Goal: Transaction & Acquisition: Book appointment/travel/reservation

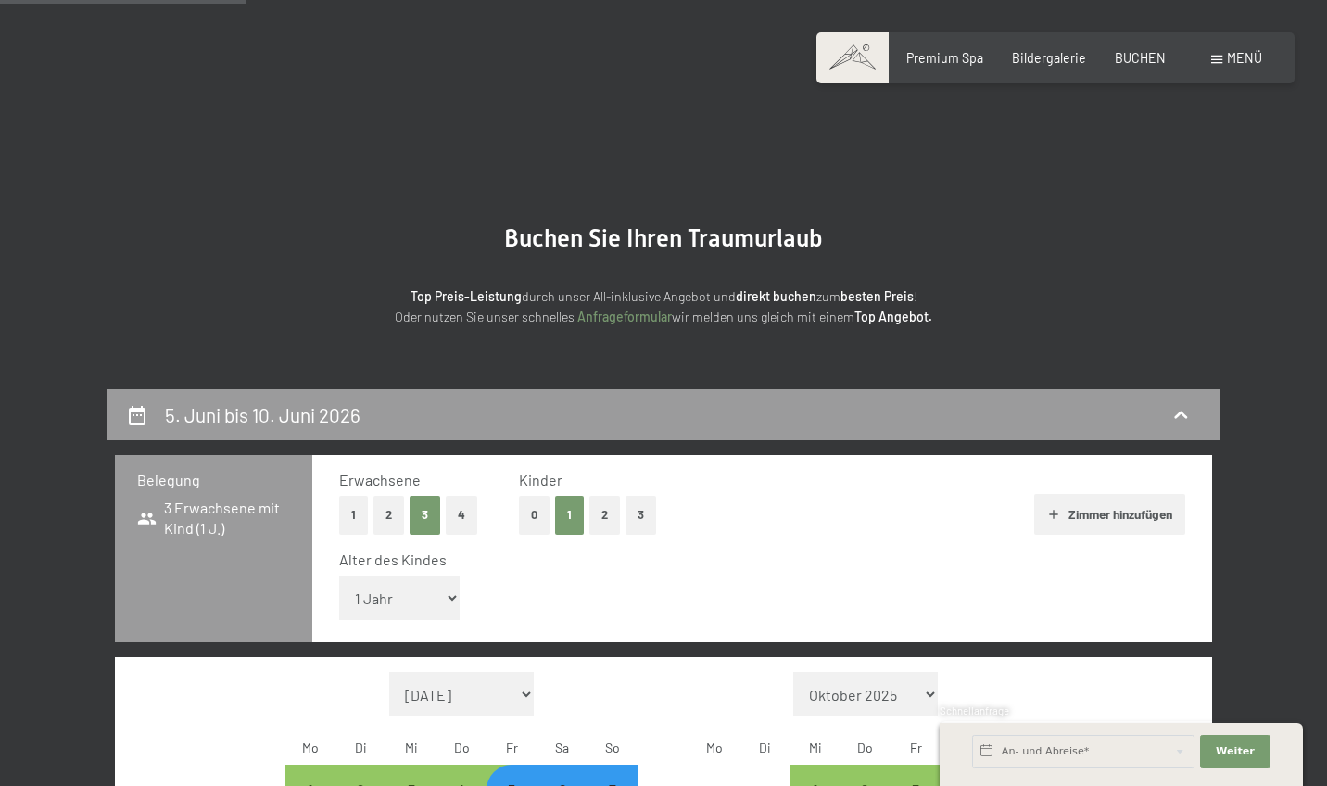
select select "1"
select select "[DATE]"
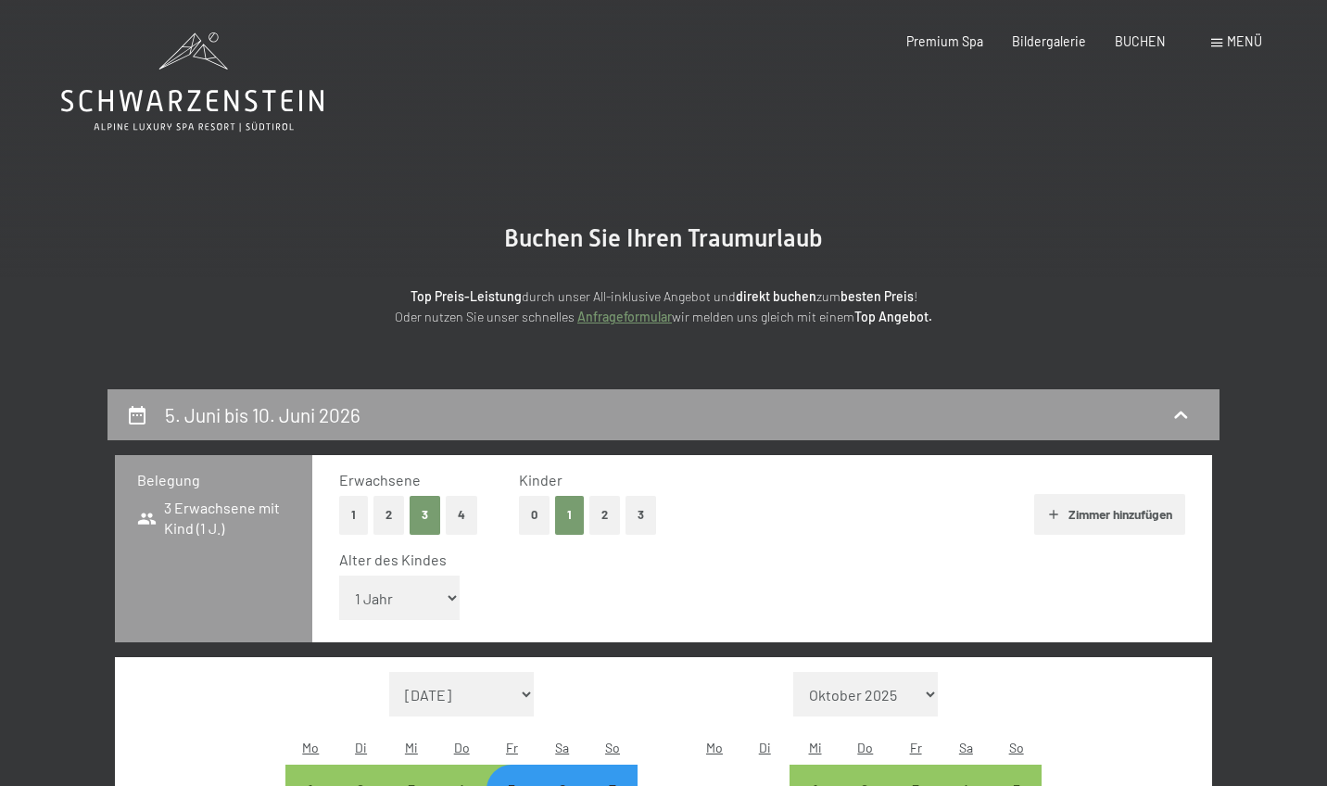
click at [391, 512] on button "2" at bounding box center [388, 515] width 31 height 38
select select "[DATE]"
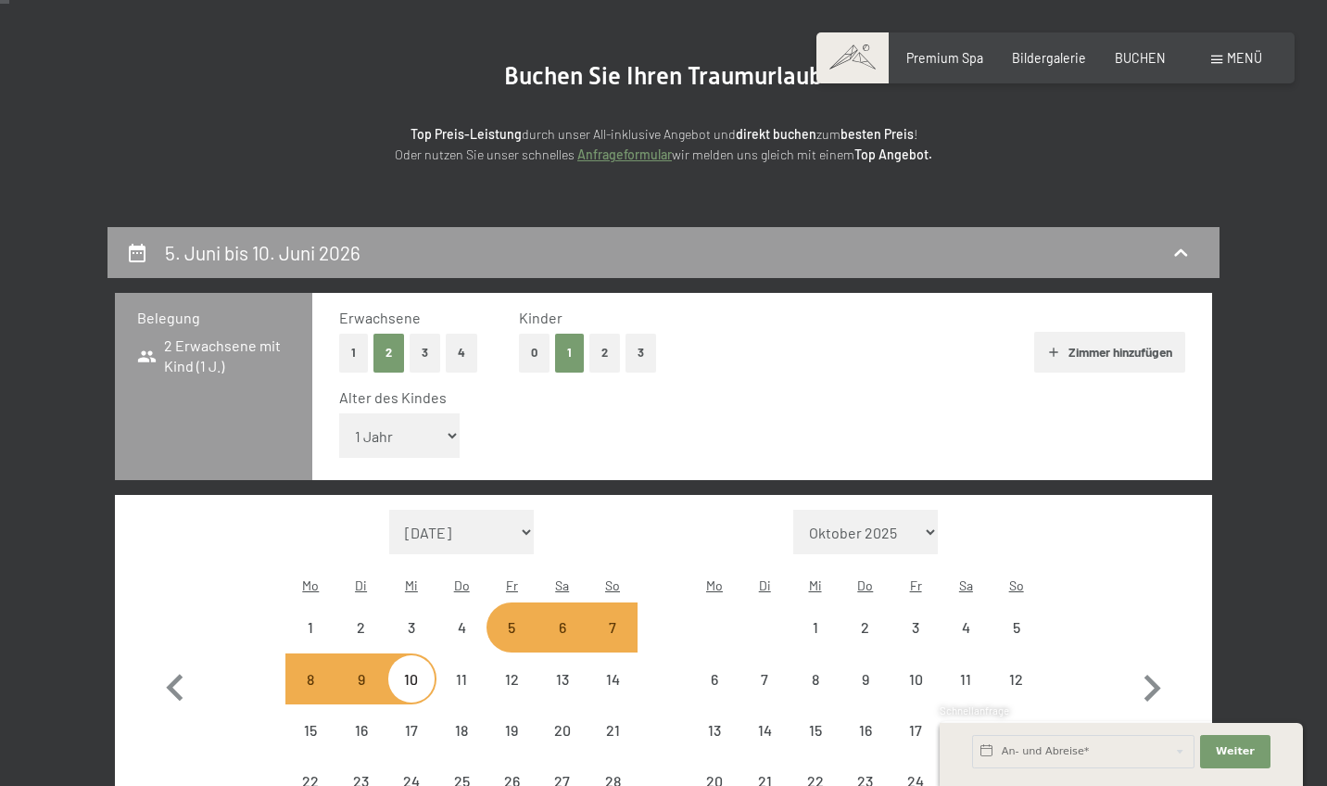
scroll to position [693, 0]
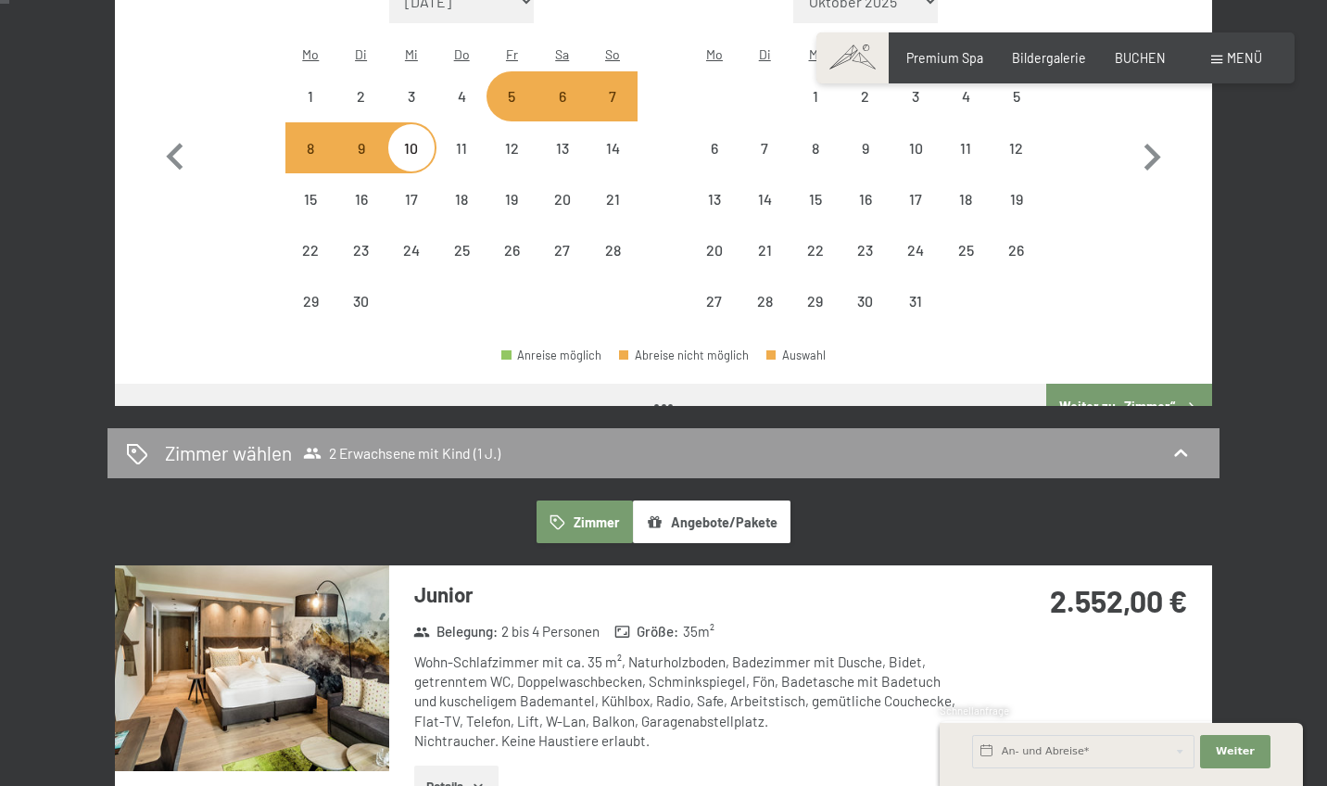
select select "[DATE]"
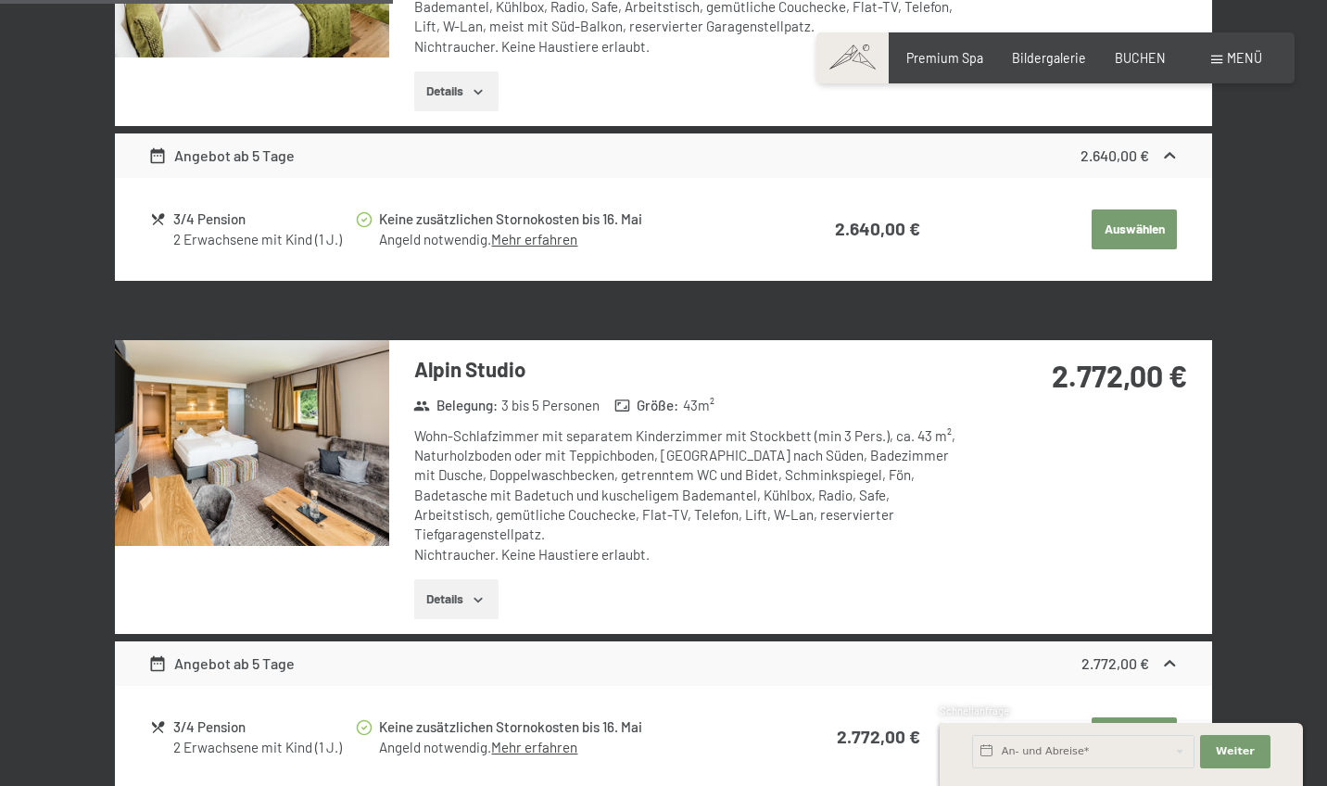
scroll to position [1914, 0]
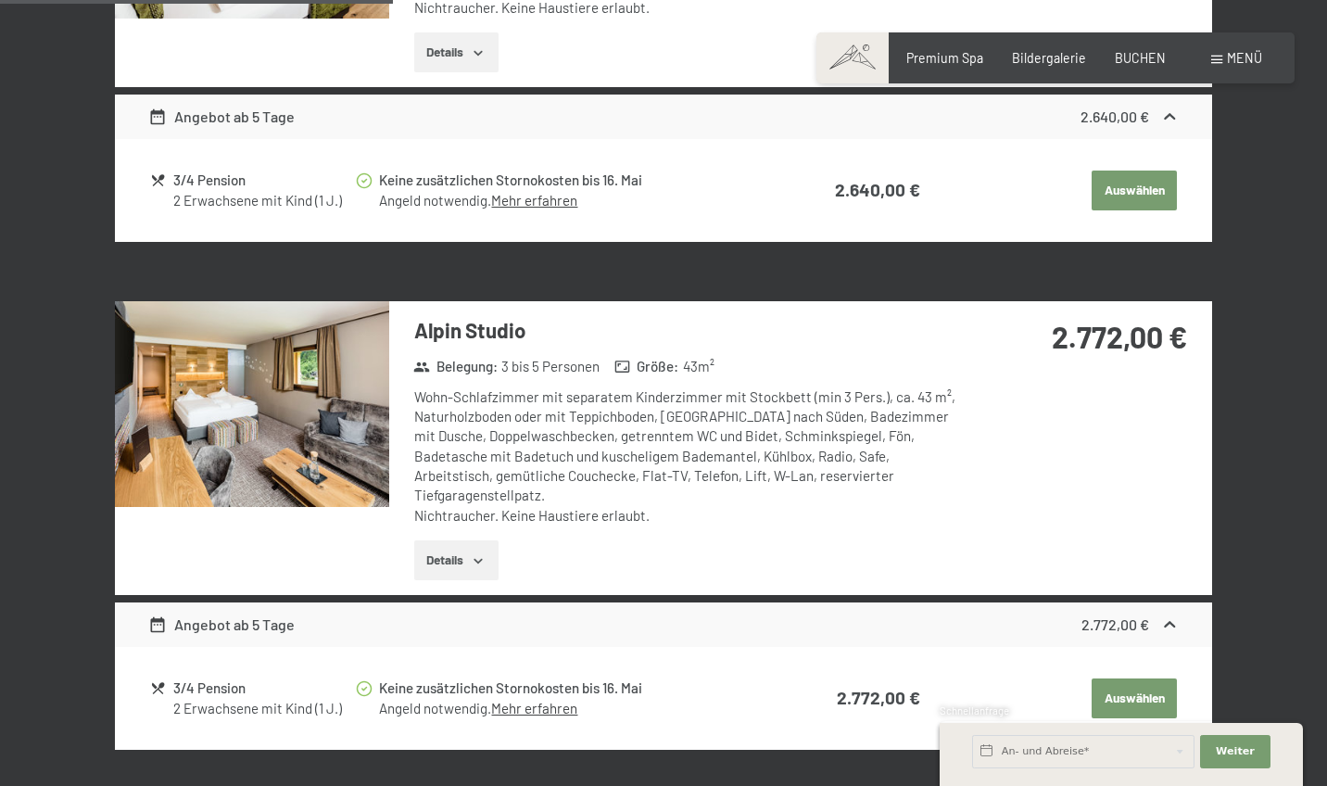
click at [440, 540] on button "Details" at bounding box center [456, 560] width 84 height 41
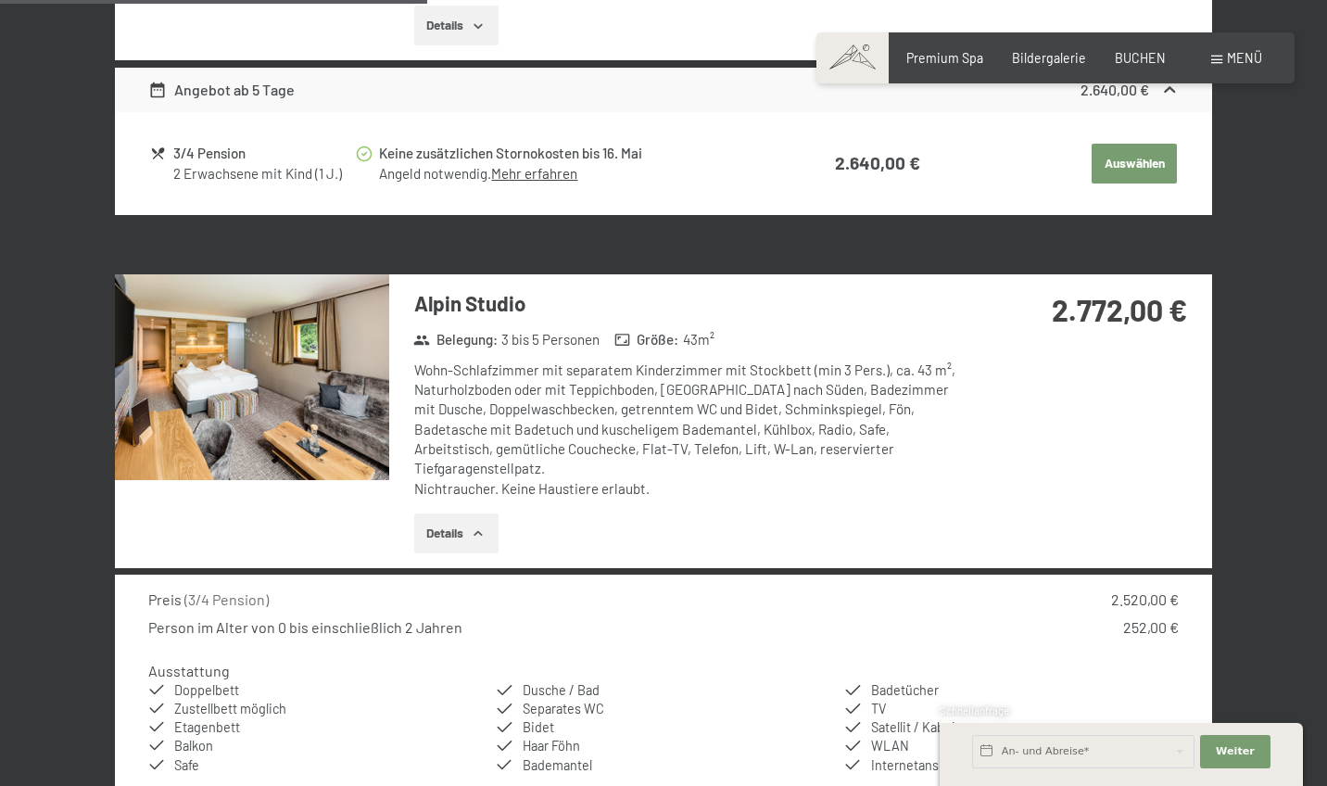
scroll to position [1873, 0]
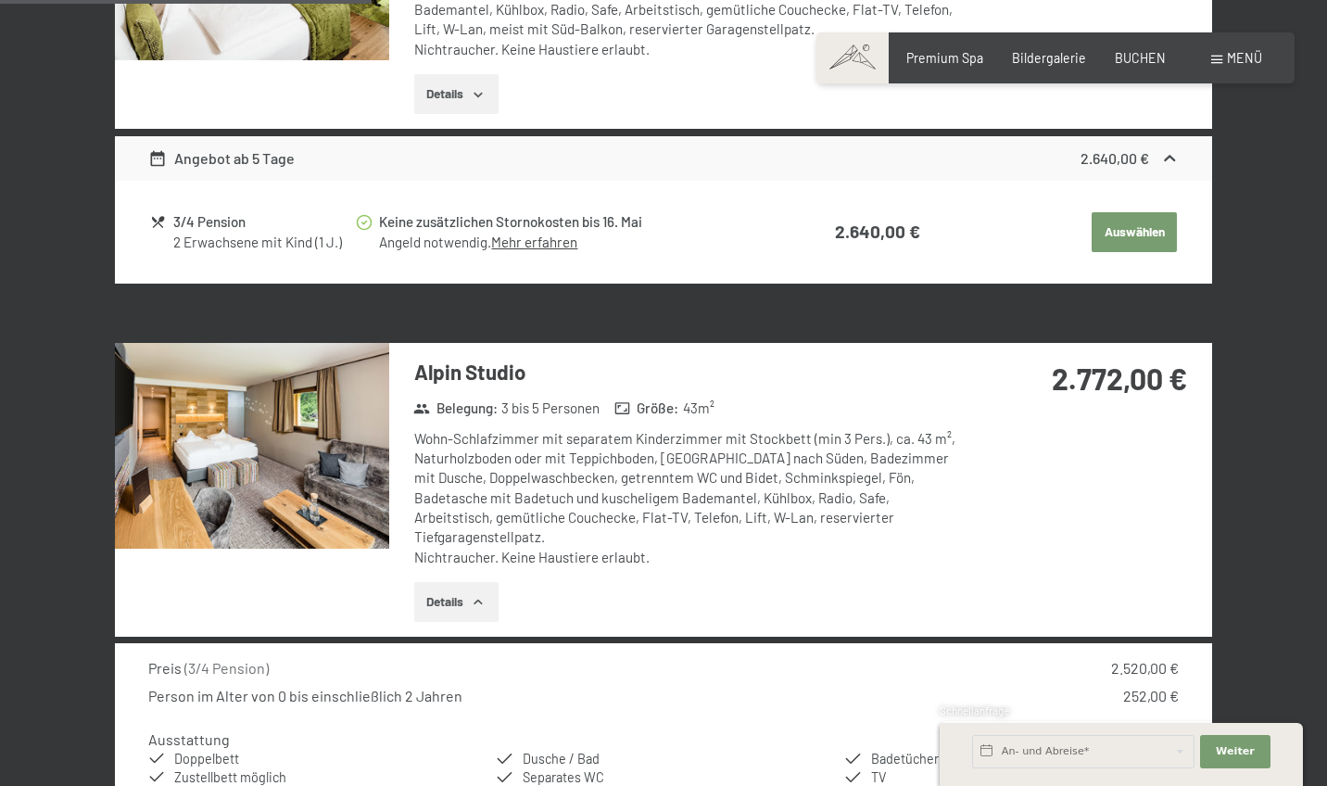
click at [301, 440] on img at bounding box center [252, 446] width 274 height 206
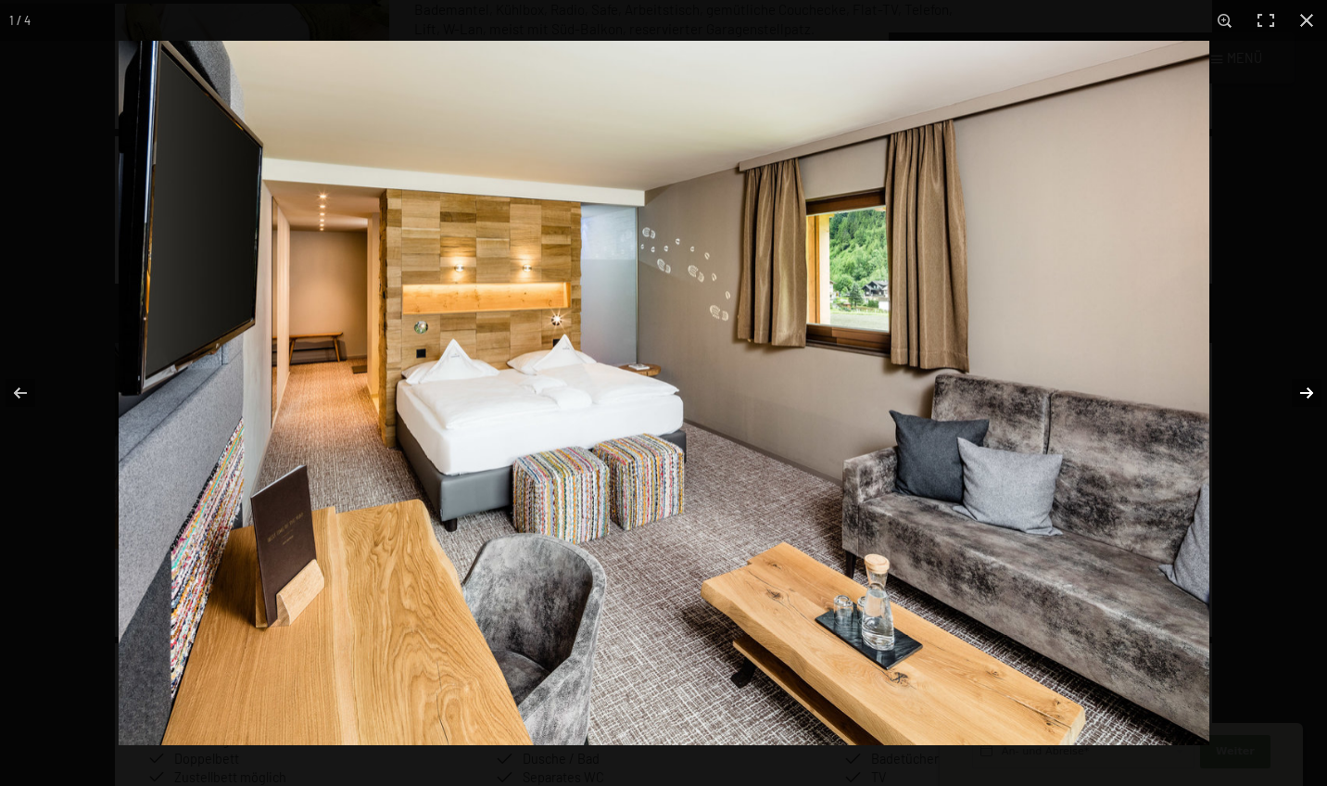
click at [1304, 386] on button "button" at bounding box center [1294, 393] width 65 height 93
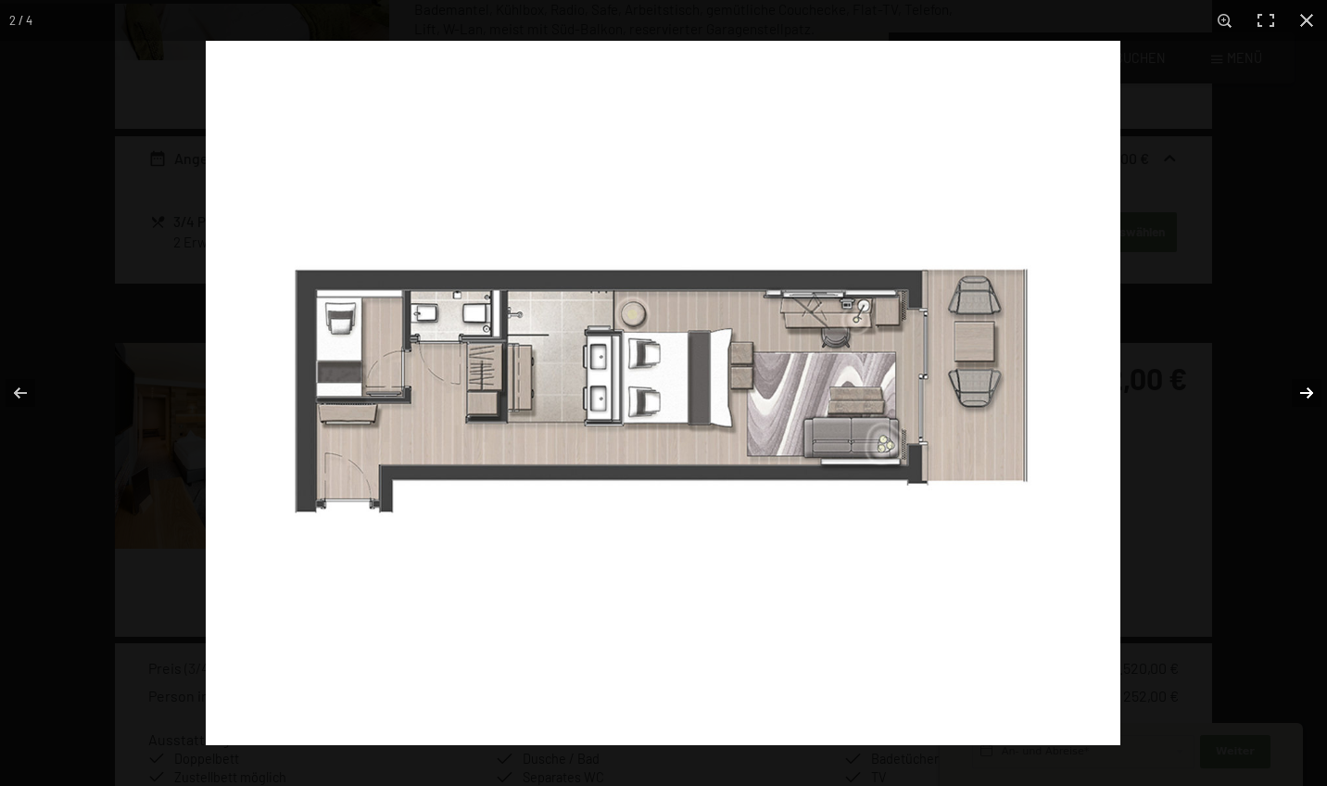
click at [1305, 391] on button "button" at bounding box center [1294, 393] width 65 height 93
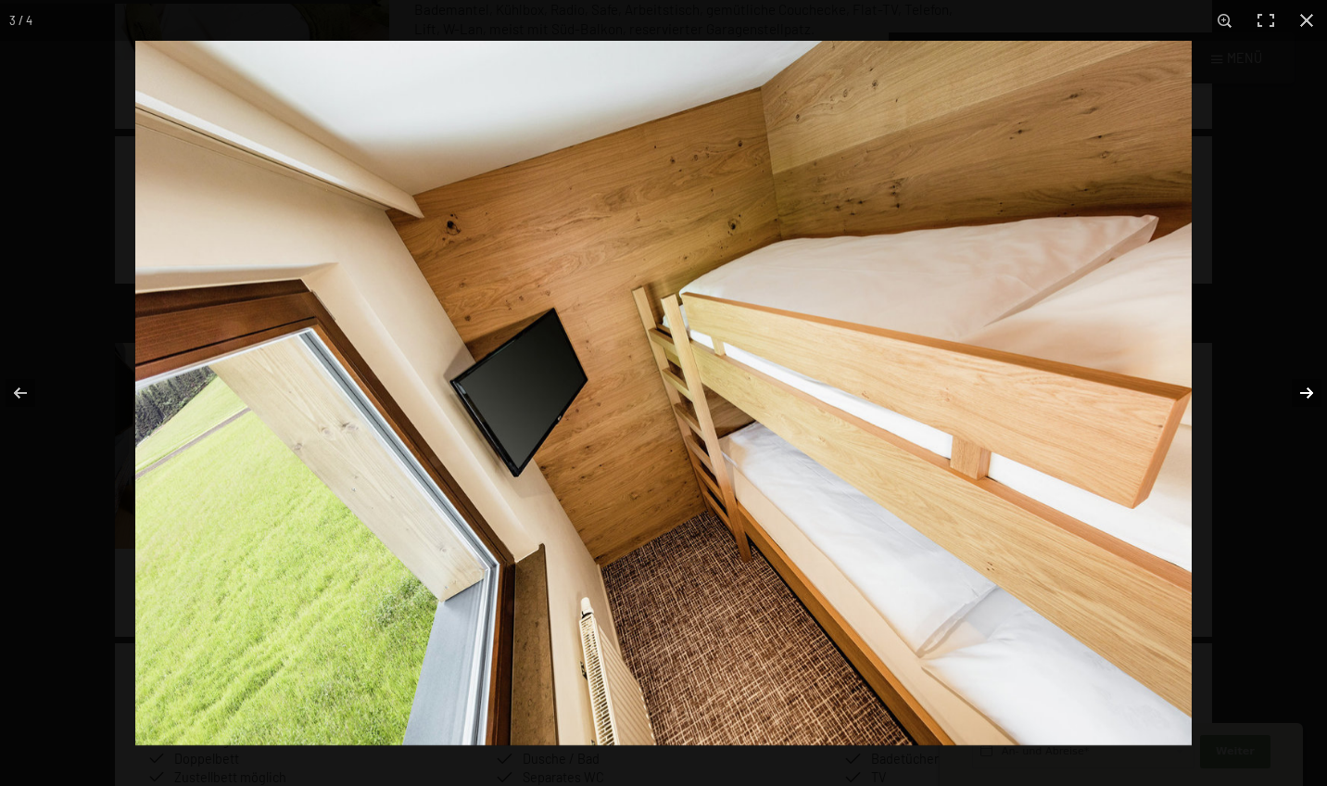
click at [1305, 391] on button "button" at bounding box center [1294, 393] width 65 height 93
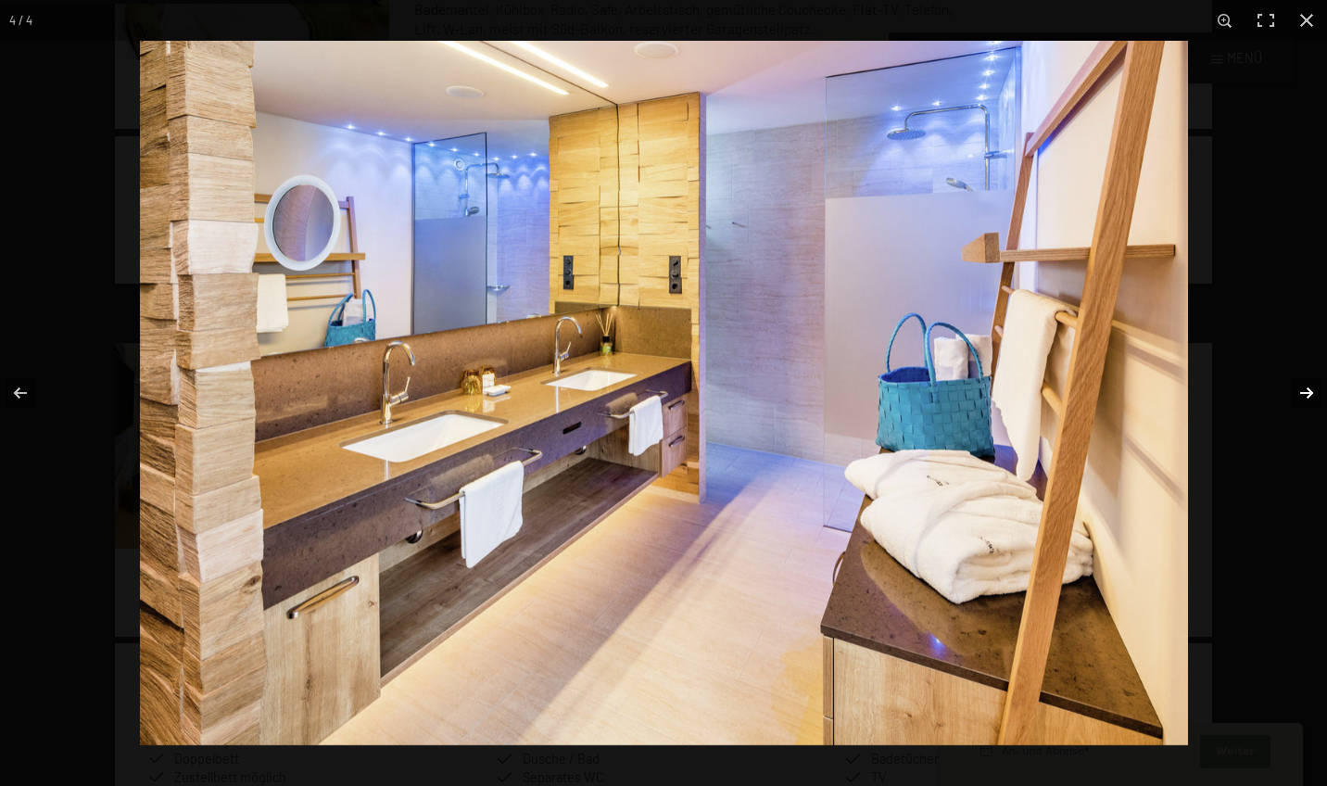
click at [1305, 392] on button "button" at bounding box center [1294, 393] width 65 height 93
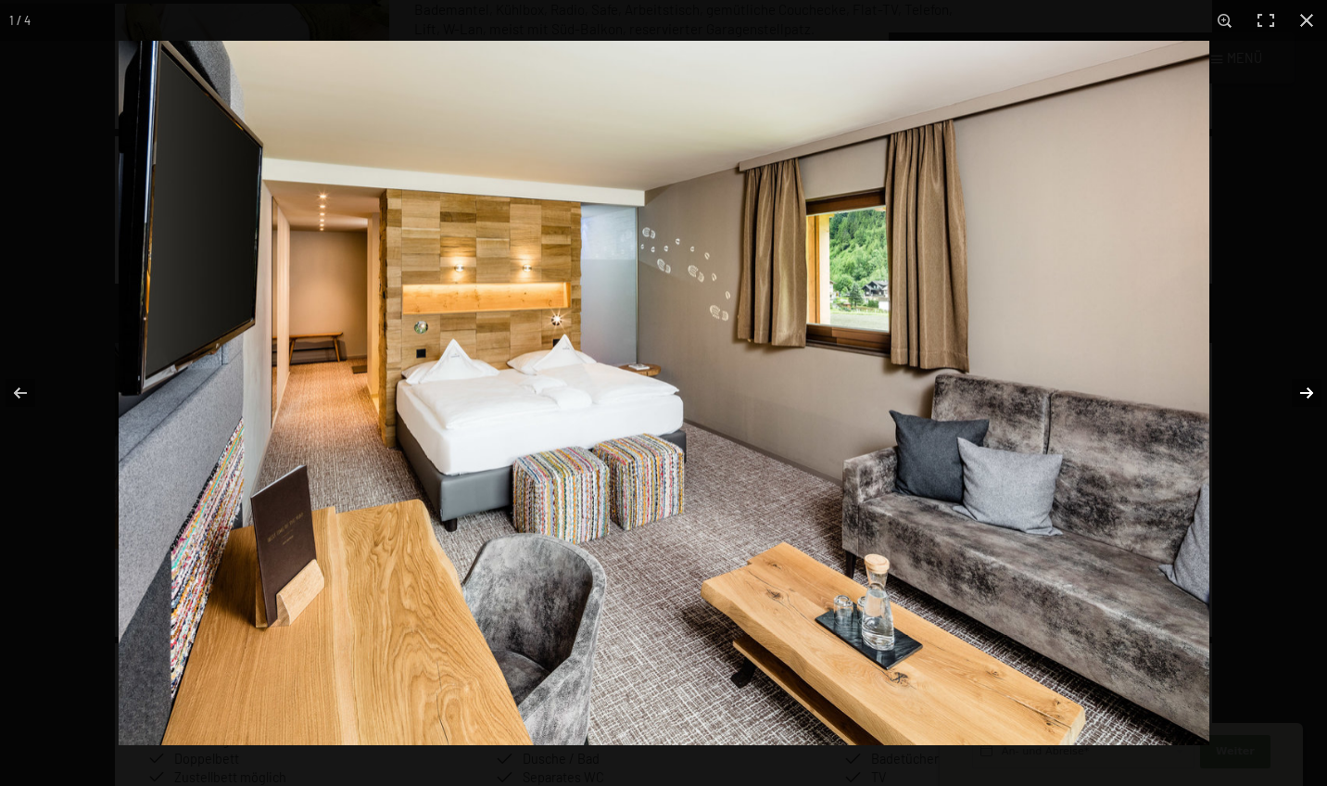
click at [1305, 392] on button "button" at bounding box center [1294, 393] width 65 height 93
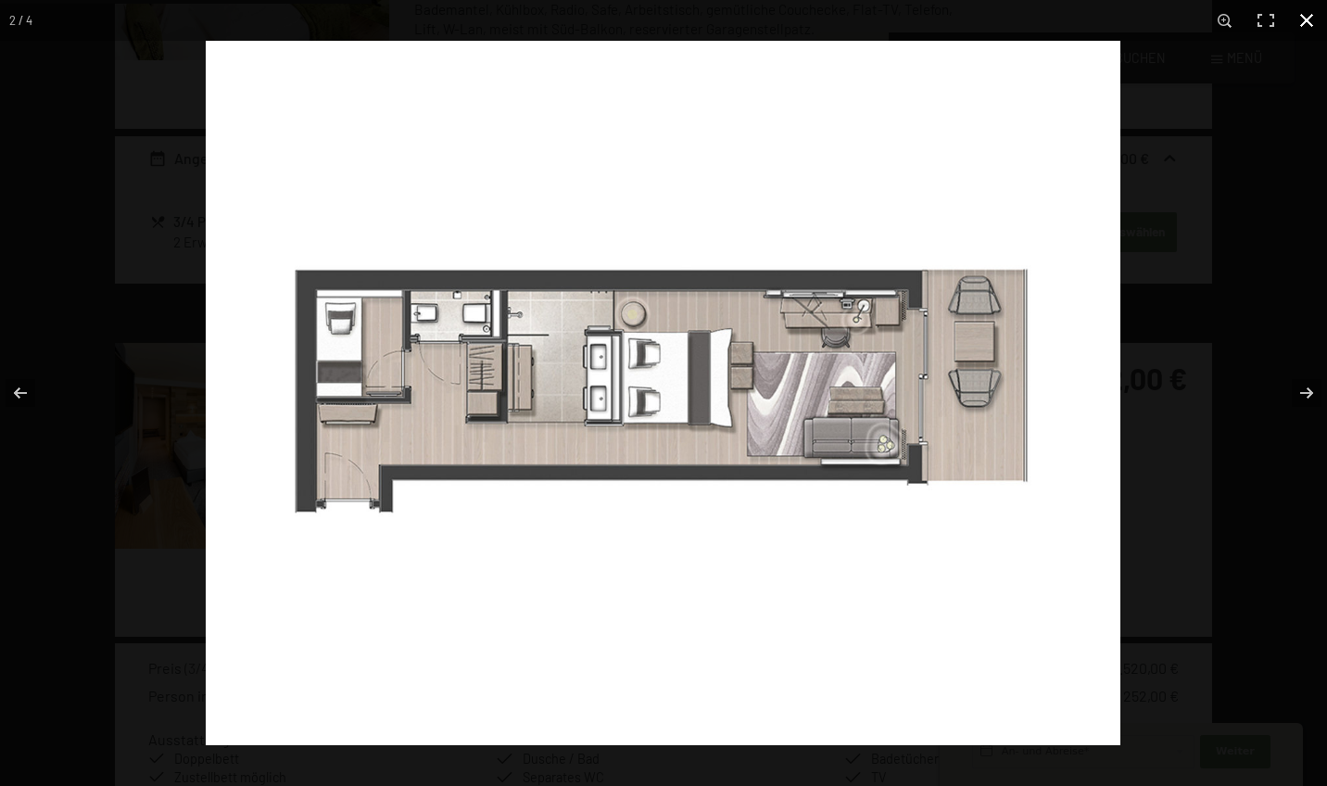
click at [1311, 20] on button "button" at bounding box center [1306, 20] width 41 height 41
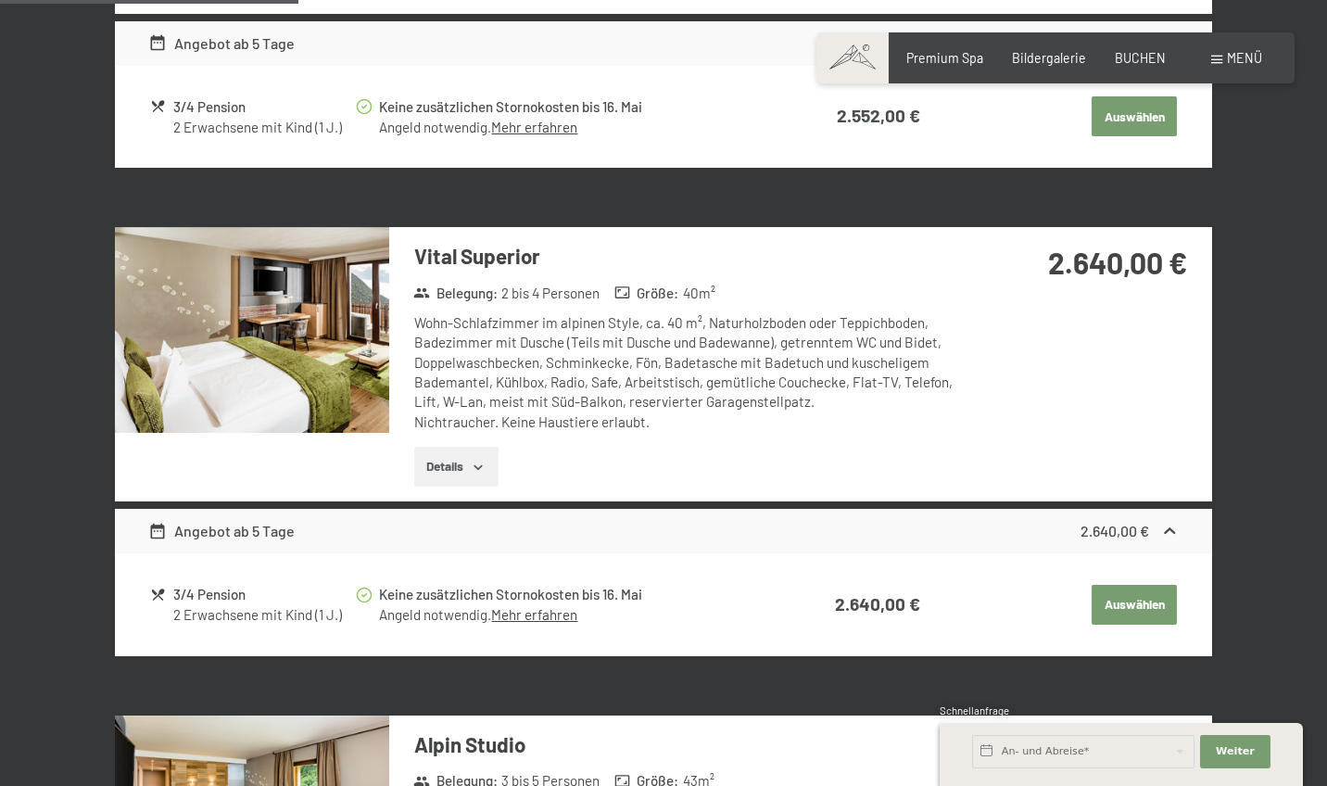
scroll to position [1493, 0]
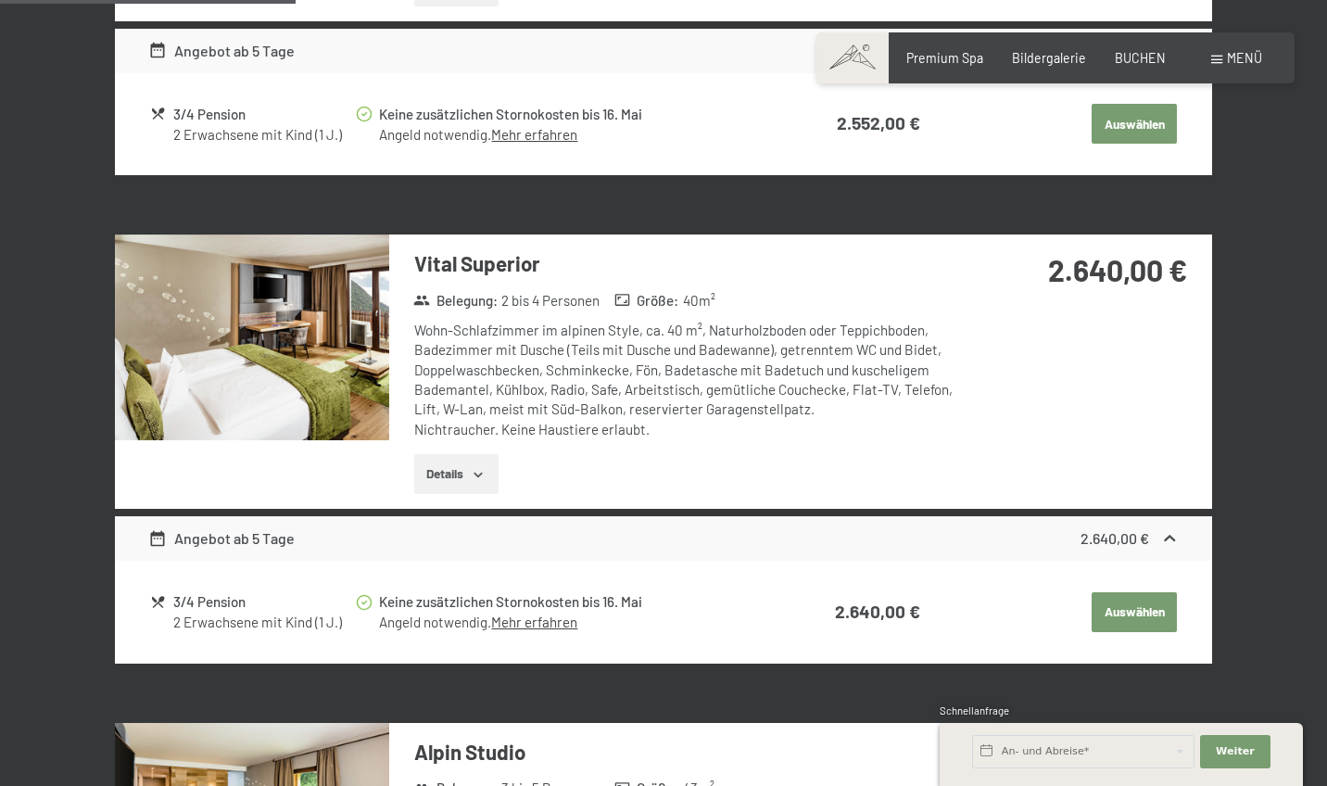
click at [298, 325] on img at bounding box center [252, 337] width 274 height 206
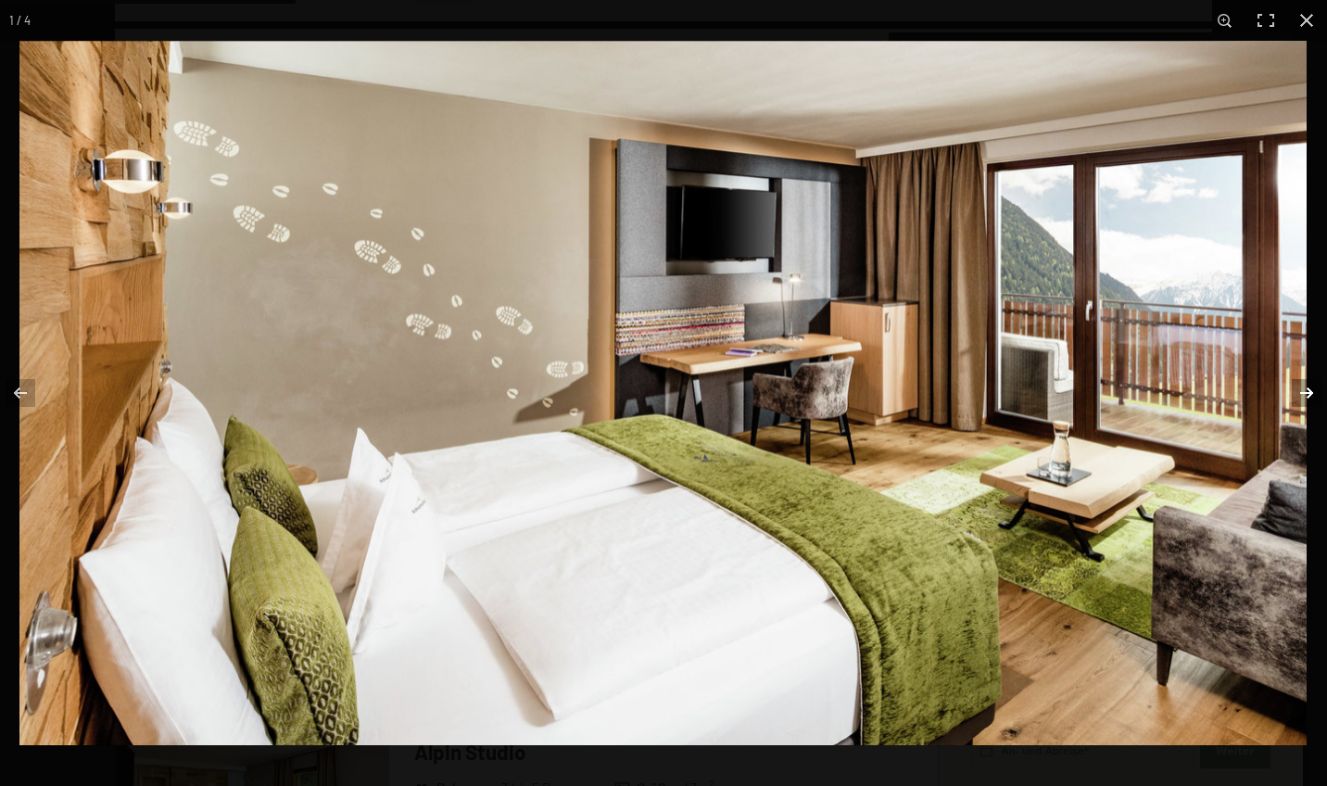
click at [1298, 391] on button "button" at bounding box center [1294, 393] width 65 height 93
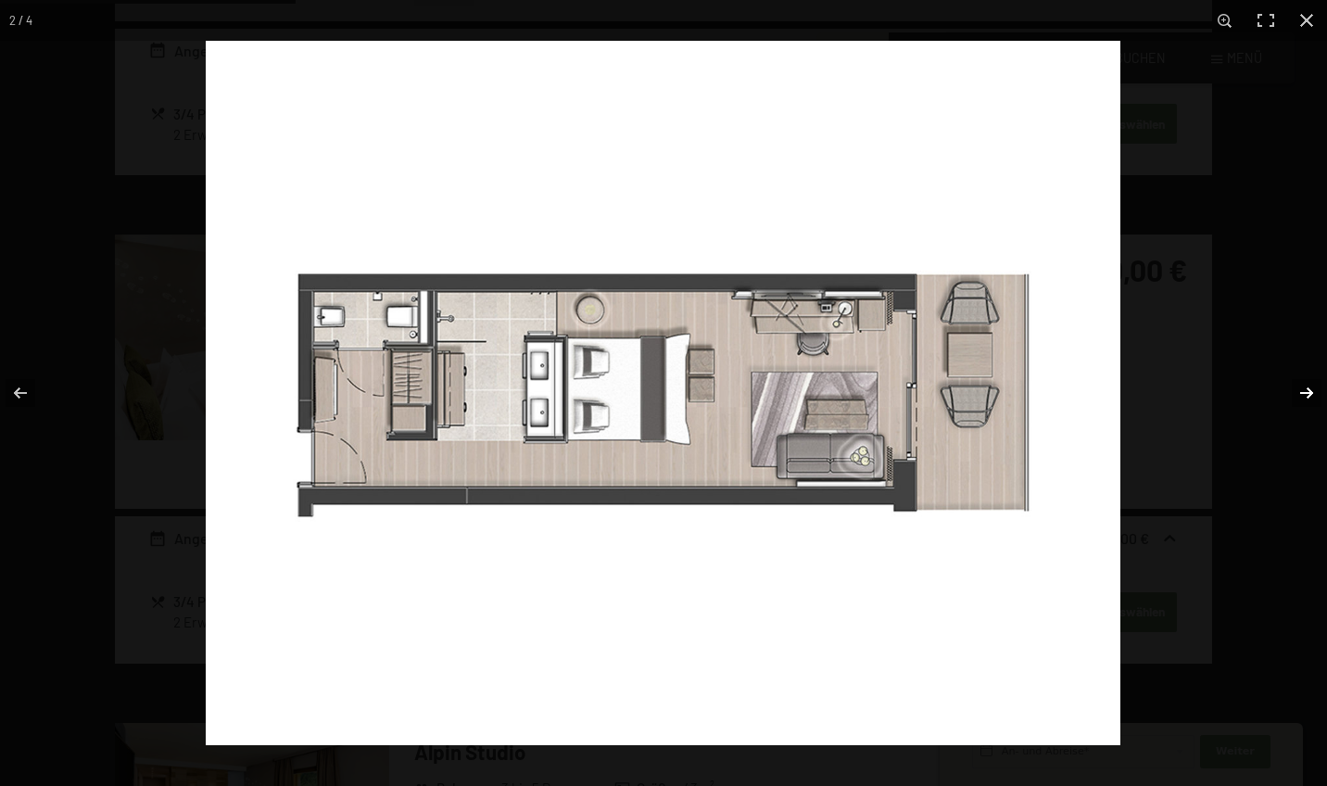
click at [1297, 391] on button "button" at bounding box center [1294, 393] width 65 height 93
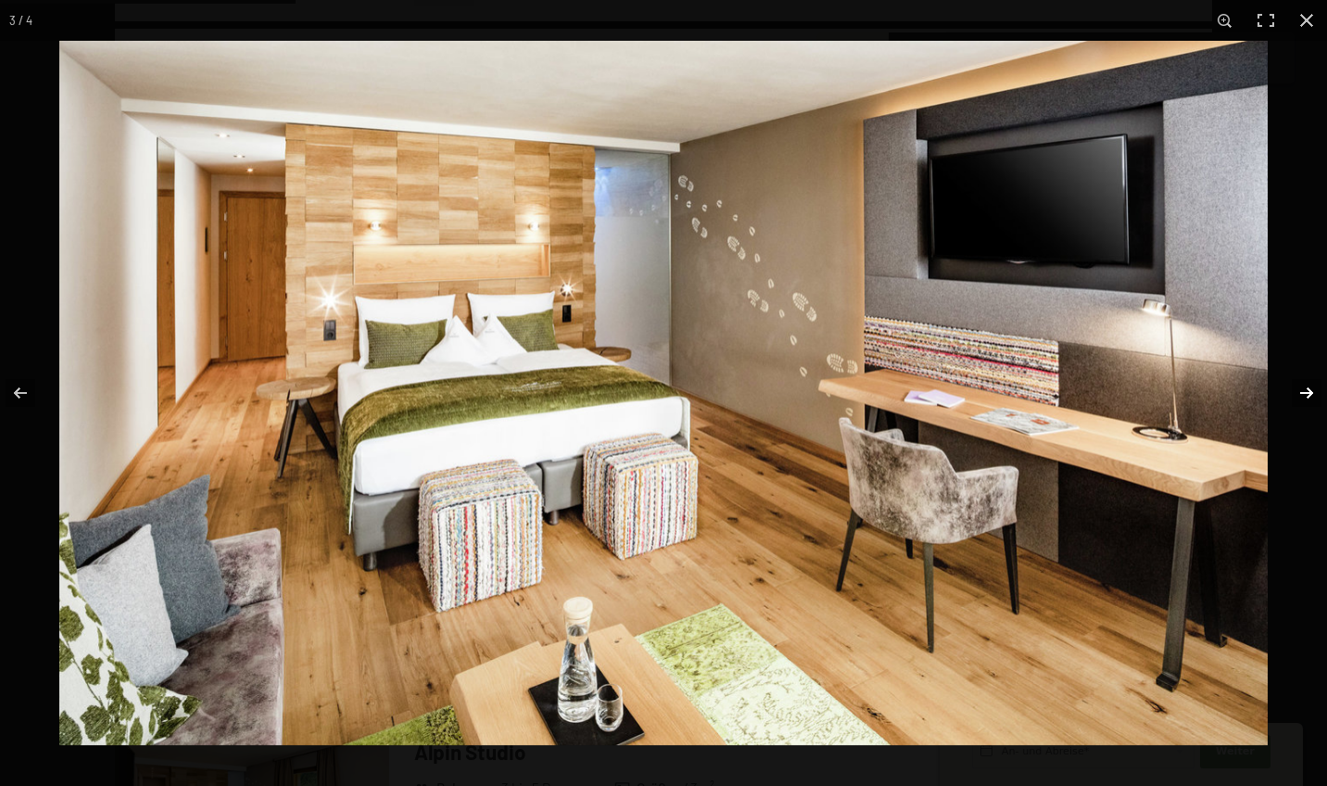
click at [1298, 391] on button "button" at bounding box center [1294, 393] width 65 height 93
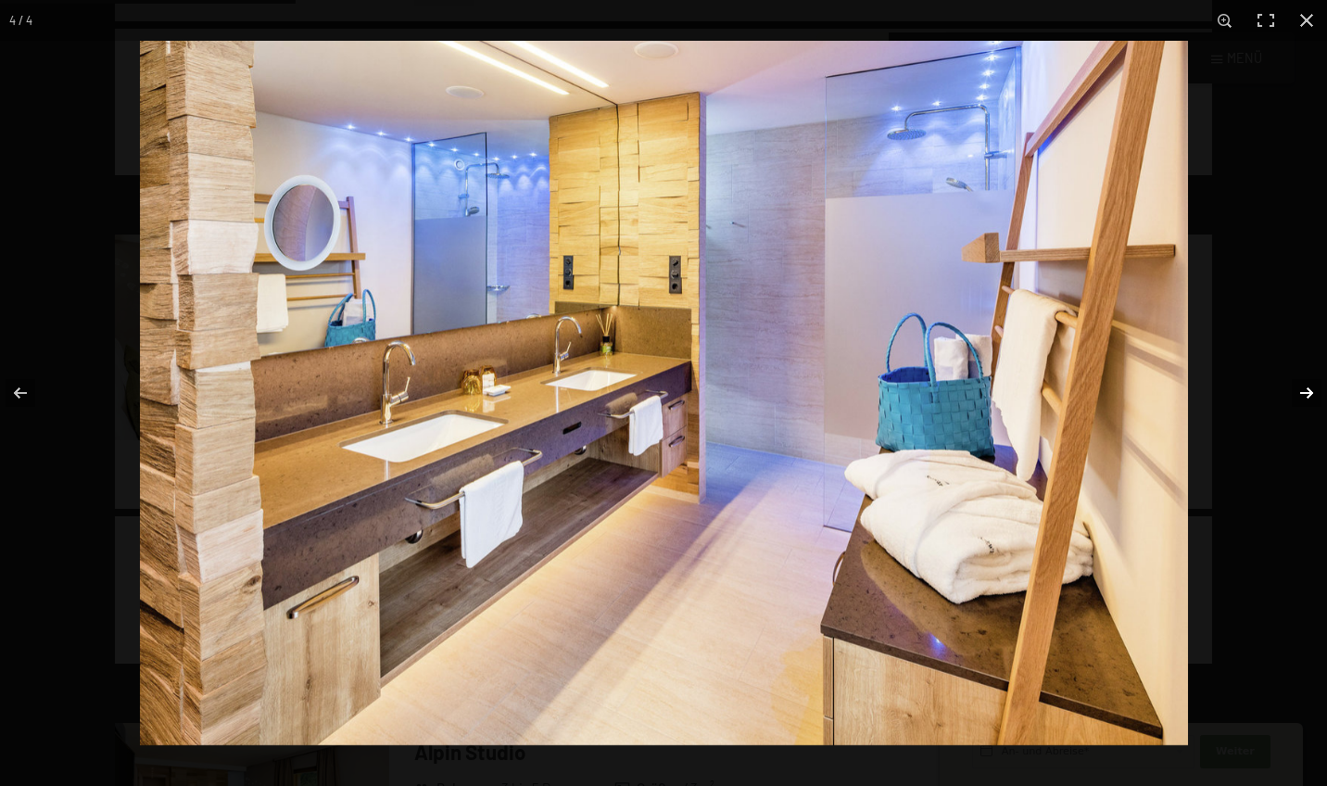
click at [1298, 391] on button "button" at bounding box center [1294, 393] width 65 height 93
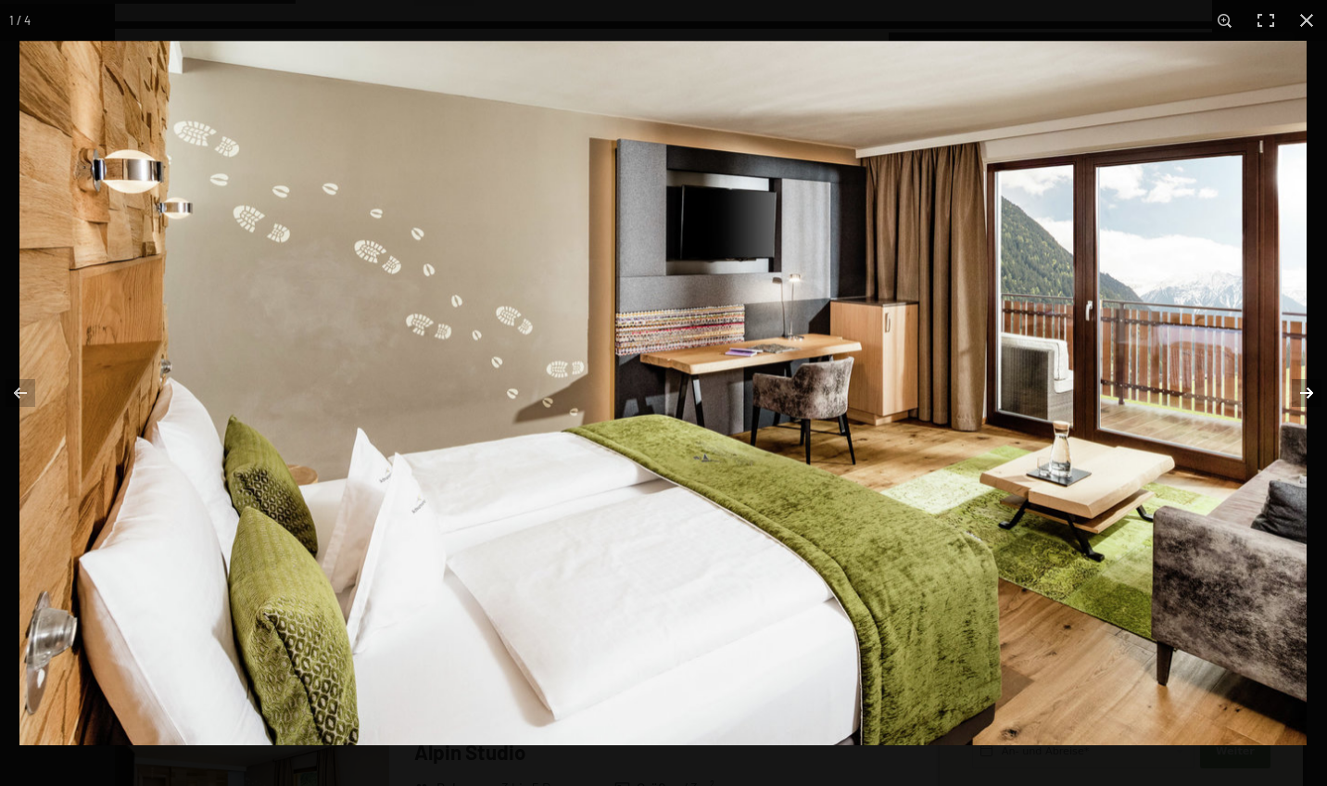
click at [1298, 391] on button "button" at bounding box center [1294, 393] width 65 height 93
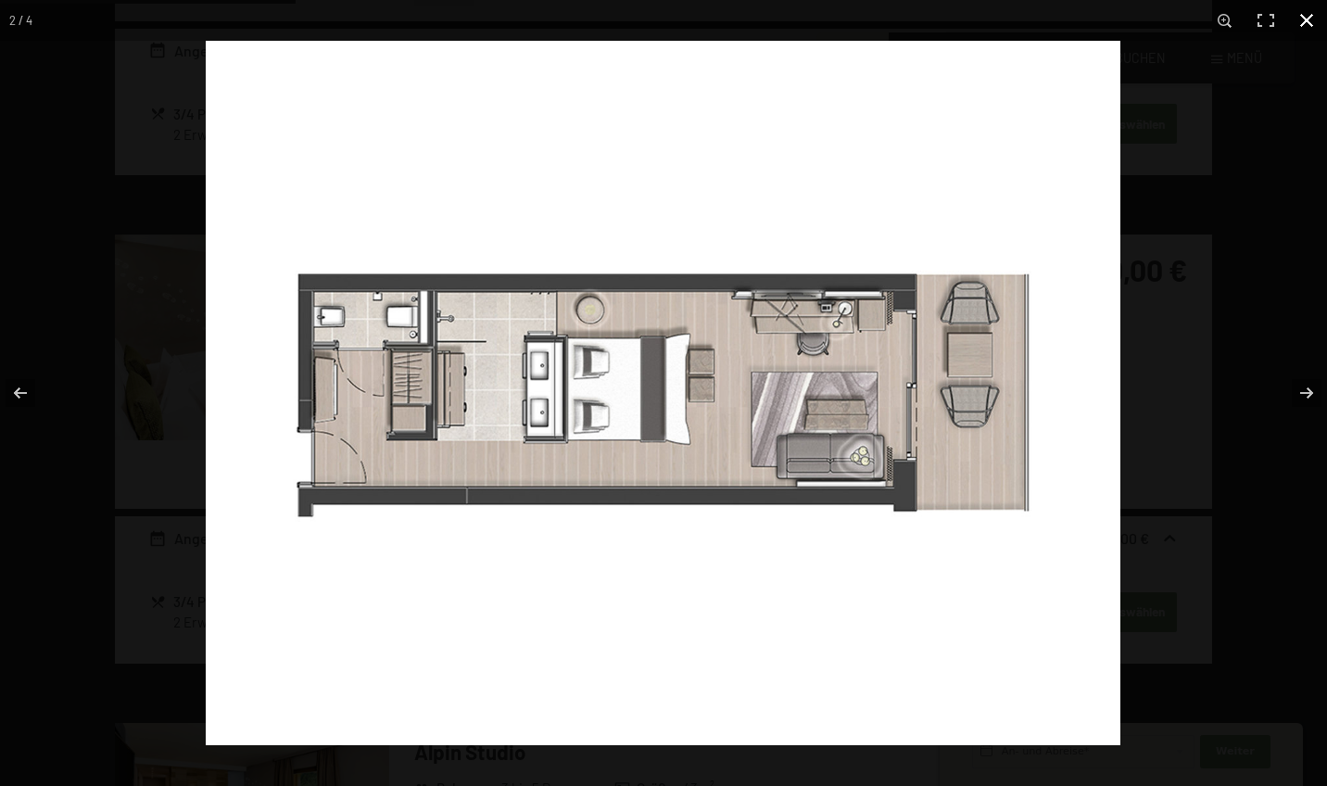
click at [1307, 21] on button "button" at bounding box center [1306, 20] width 41 height 41
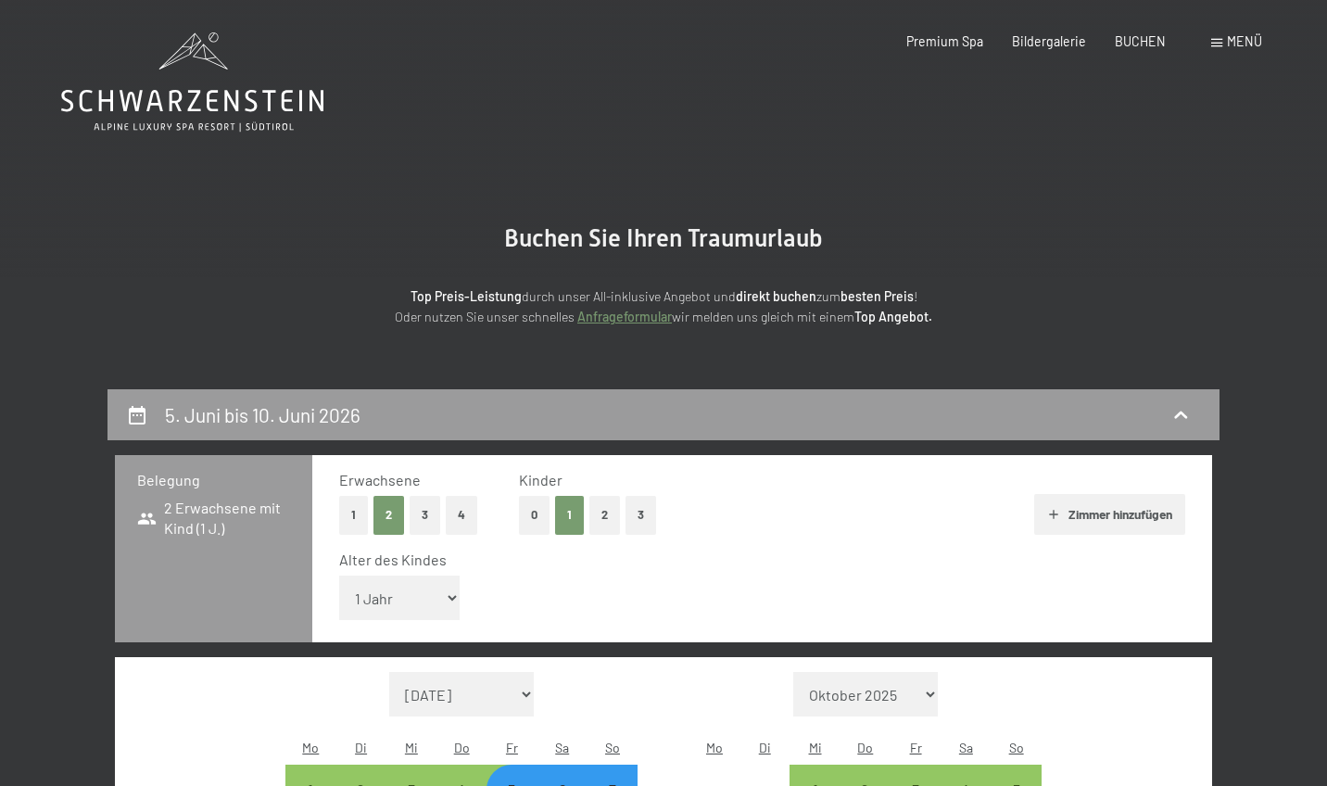
scroll to position [0, 0]
